Goal: Go to known website: Access a specific website the user already knows

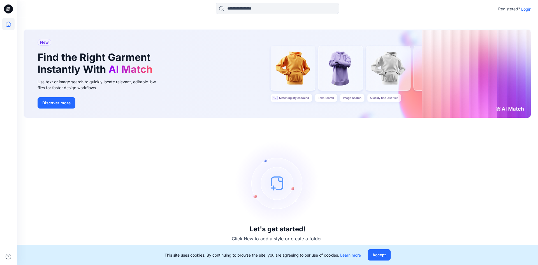
click at [525, 9] on p "Login" at bounding box center [527, 9] width 10 height 6
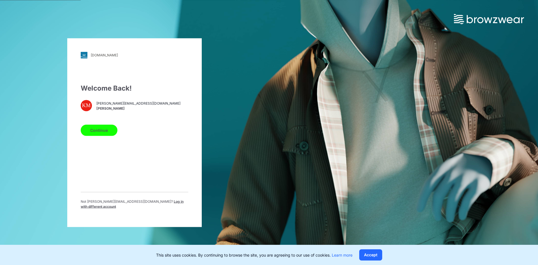
click at [102, 129] on button "Continue" at bounding box center [99, 130] width 37 height 11
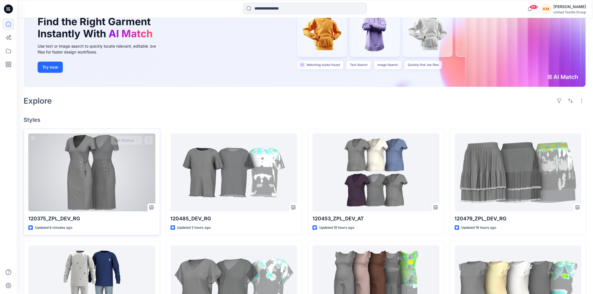
scroll to position [62, 0]
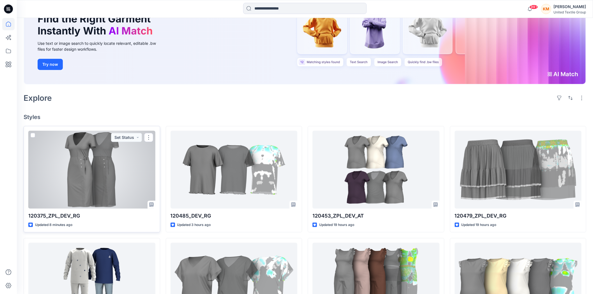
click at [96, 164] on div at bounding box center [91, 170] width 127 height 78
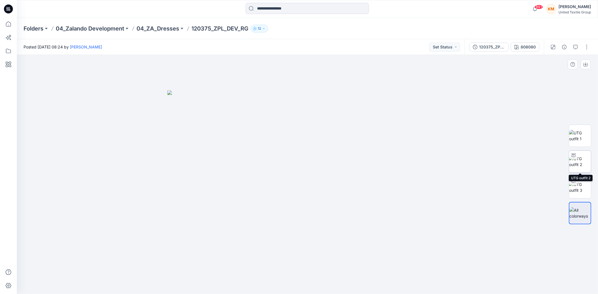
click at [574, 161] on img at bounding box center [580, 162] width 22 height 12
drag, startPoint x: 371, startPoint y: 281, endPoint x: 374, endPoint y: 283, distance: 3.8
click at [374, 283] on icon at bounding box center [308, 277] width 170 height 21
click at [7, 24] on icon at bounding box center [8, 24] width 12 height 12
